Goal: Task Accomplishment & Management: Manage account settings

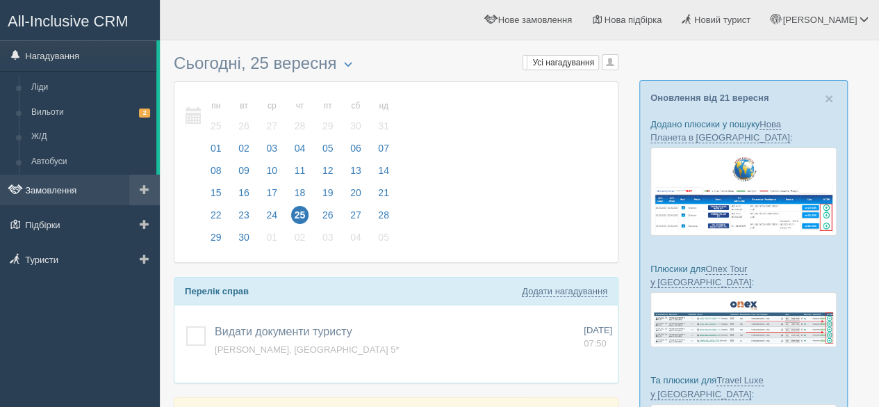
click at [74, 195] on link "Замовлення" at bounding box center [80, 189] width 160 height 31
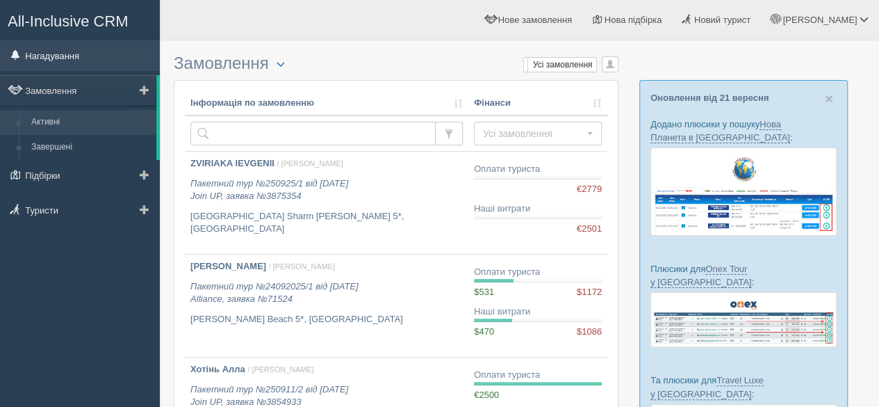
click at [81, 59] on link "Нагадування" at bounding box center [80, 55] width 160 height 31
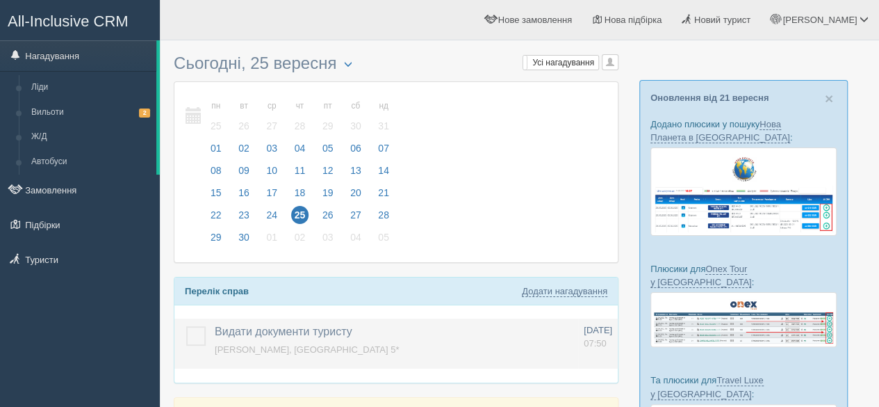
click at [293, 349] on span "Хотінь Алла, Mirage Park Resort 5*" at bounding box center [307, 349] width 184 height 10
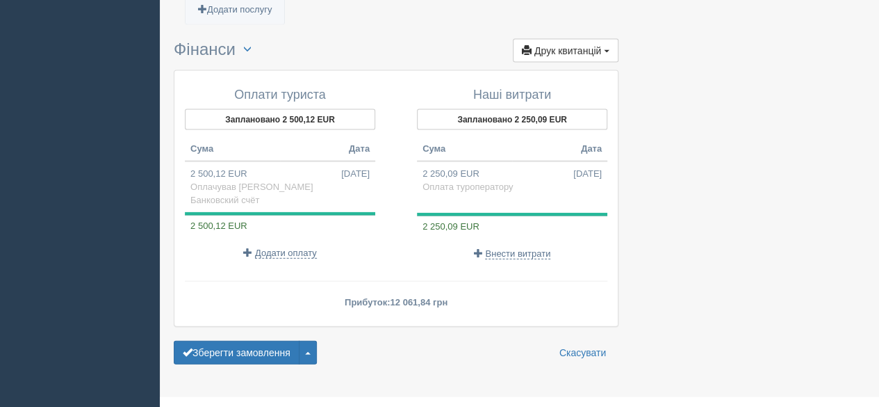
scroll to position [1480, 0]
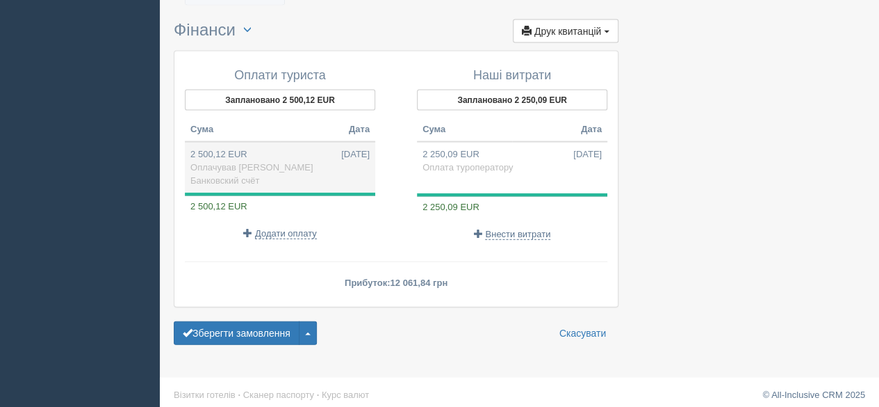
click at [225, 149] on td "2 500,12 EUR 11.09.2025 Оплачував Педос Василь Банковский счёт" at bounding box center [280, 167] width 190 height 51
type input "120606.00"
type input "48.24"
select select "575"
type input "Оплачував Педос Василь"
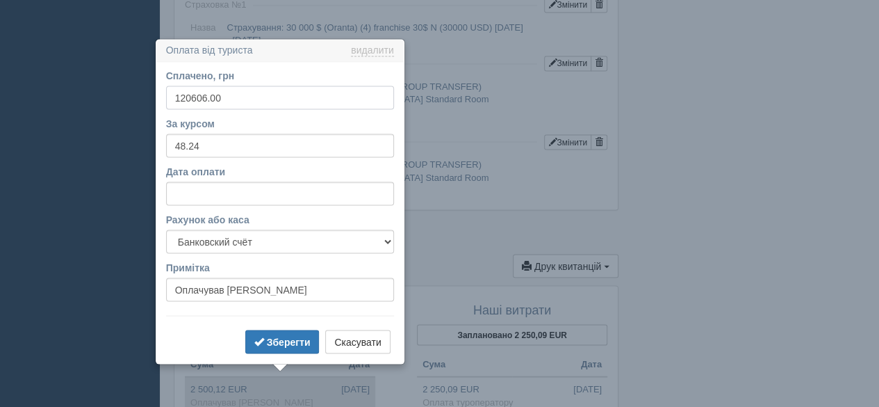
scroll to position [1284, 0]
